Goal: Information Seeking & Learning: Learn about a topic

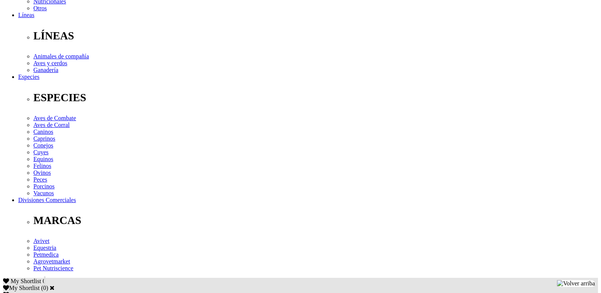
scroll to position [228, 0]
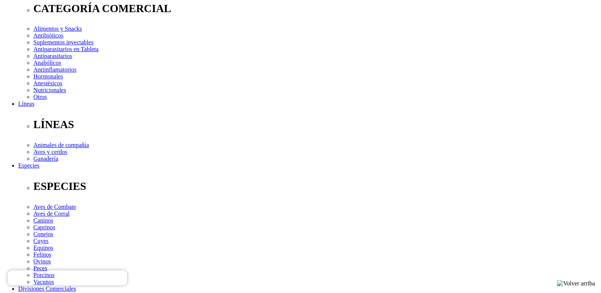
scroll to position [190, 0]
